Goal: Obtain resource: Obtain resource

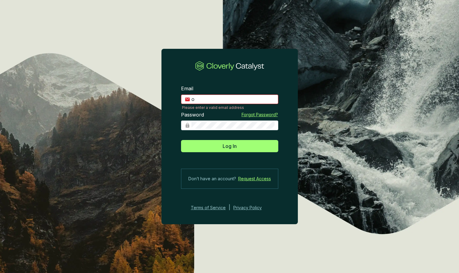
type input "[PERSON_NAME][EMAIL_ADDRESS][DOMAIN_NAME]"
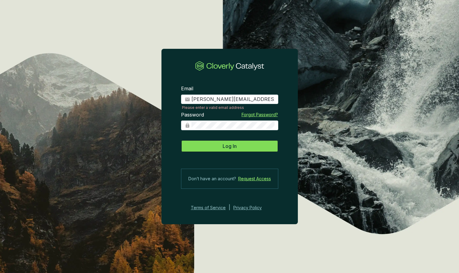
click at [230, 145] on span "Log In" at bounding box center [229, 146] width 14 height 7
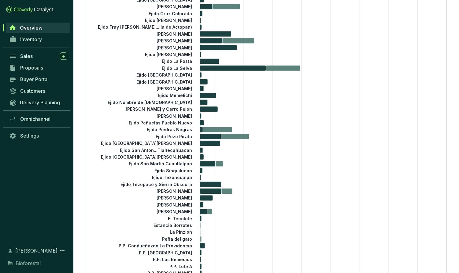
scroll to position [270, 0]
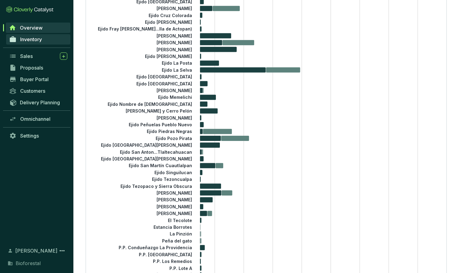
click at [32, 38] on span "Inventory" at bounding box center [31, 39] width 22 height 6
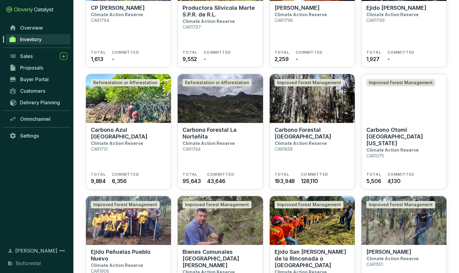
scroll to position [597, 0]
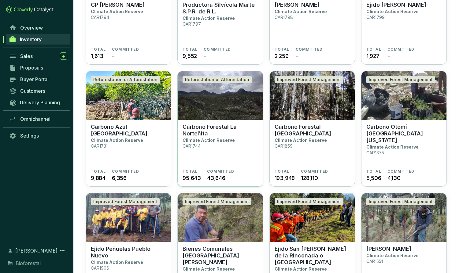
click at [218, 140] on p "Climate Action Reserve" at bounding box center [208, 140] width 52 height 5
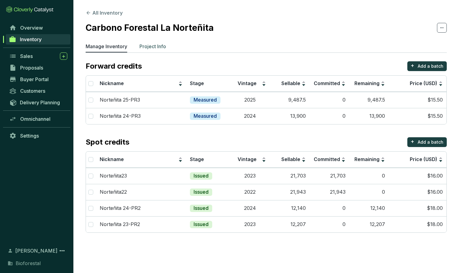
click at [153, 46] on p "Project Info" at bounding box center [152, 46] width 27 height 7
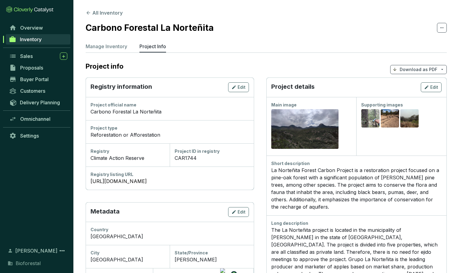
click at [414, 69] on p "Download as PDF" at bounding box center [418, 70] width 38 height 6
click at [414, 95] on span "Hide pricing" at bounding box center [417, 96] width 26 height 5
